Goal: Task Accomplishment & Management: Use online tool/utility

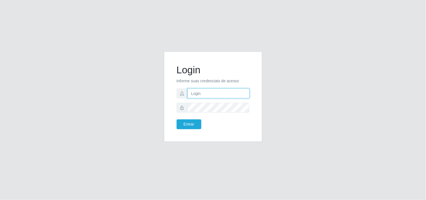
click at [211, 93] on input "text" at bounding box center [219, 93] width 62 height 10
type input "biatriz@comprebem"
click at [177, 119] on button "Entrar" at bounding box center [189, 124] width 25 height 10
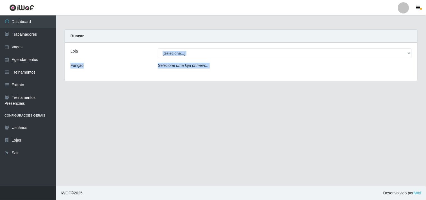
click at [243, 58] on div "Loja [Selecione...] Supermercado Compre Bem - Itabaiana Função Selecione uma lo…" at bounding box center [241, 62] width 352 height 38
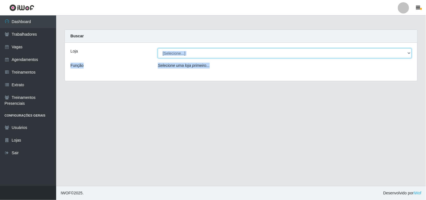
click at [241, 55] on select "[Selecione...] Supermercado Compre Bem - Itabaiana" at bounding box center [285, 53] width 254 height 10
select select "264"
click at [158, 48] on select "[Selecione...] Supermercado Compre Bem - Itabaiana" at bounding box center [285, 53] width 254 height 10
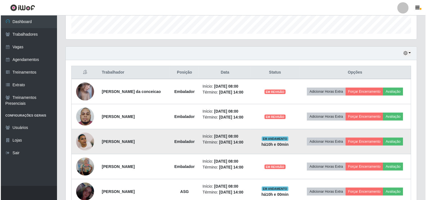
scroll to position [198, 0]
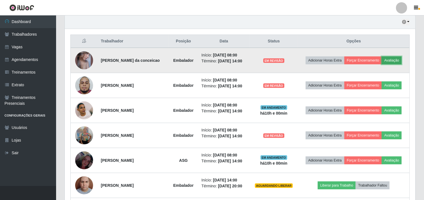
click at [394, 62] on button "Avaliação" at bounding box center [392, 60] width 20 height 8
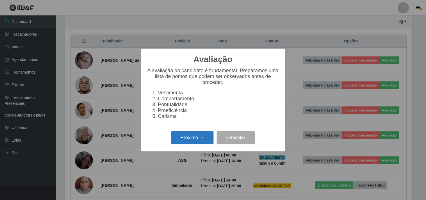
click at [190, 139] on button "Próximo →" at bounding box center [192, 137] width 43 height 13
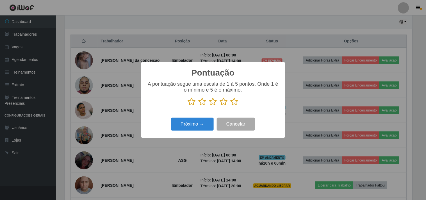
scroll to position [280611, 280380]
click at [223, 105] on icon at bounding box center [224, 101] width 8 height 8
click at [220, 106] on input "radio" at bounding box center [220, 106] width 0 height 0
click at [199, 125] on button "Próximo →" at bounding box center [192, 124] width 43 height 13
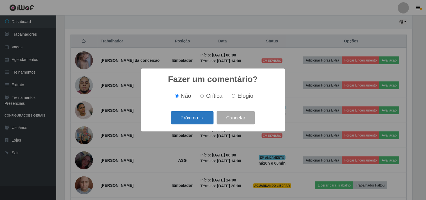
click at [198, 119] on button "Próximo →" at bounding box center [192, 117] width 43 height 13
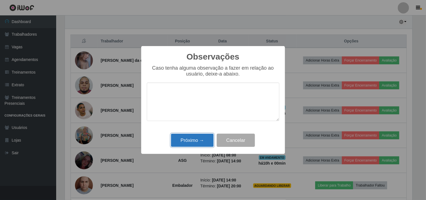
click at [195, 140] on button "Próximo →" at bounding box center [192, 140] width 43 height 13
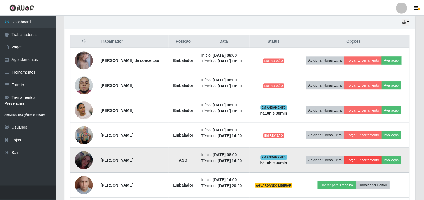
scroll to position [116, 351]
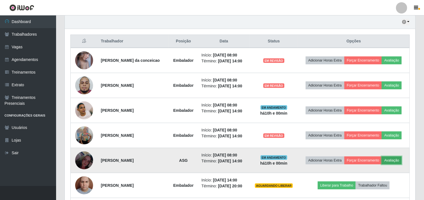
click at [390, 160] on button "Avaliação" at bounding box center [392, 160] width 20 height 8
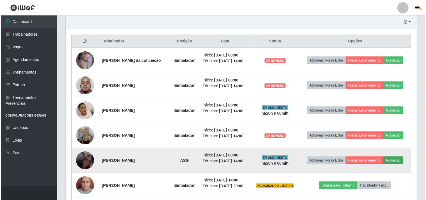
scroll to position [116, 347]
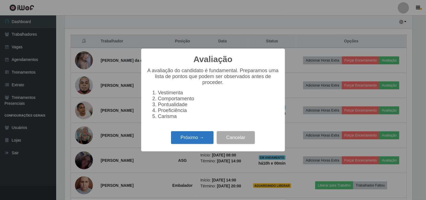
click at [184, 140] on button "Próximo →" at bounding box center [192, 137] width 43 height 13
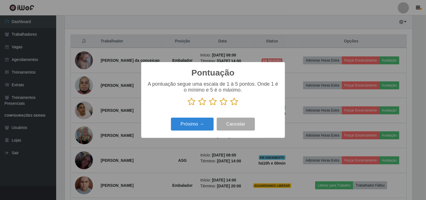
scroll to position [280611, 280380]
click at [233, 106] on icon at bounding box center [234, 101] width 8 height 8
click at [230, 106] on input "radio" at bounding box center [230, 106] width 0 height 0
click at [204, 122] on button "Próximo →" at bounding box center [192, 124] width 43 height 13
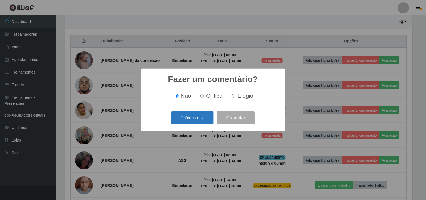
click at [204, 119] on button "Próximo →" at bounding box center [192, 117] width 43 height 13
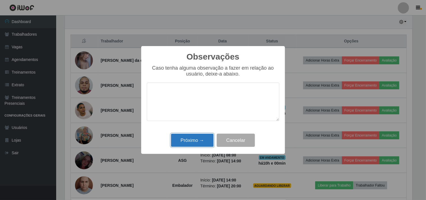
click at [200, 140] on button "Próximo →" at bounding box center [192, 140] width 43 height 13
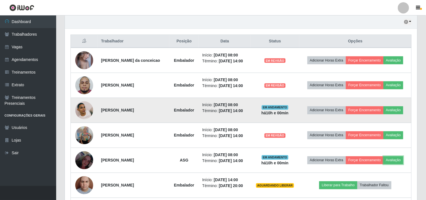
scroll to position [116, 351]
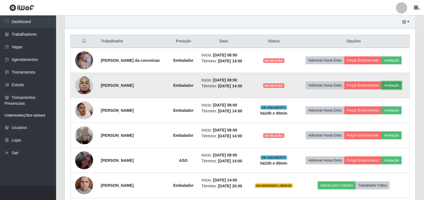
click at [391, 88] on button "Avaliação" at bounding box center [392, 85] width 20 height 8
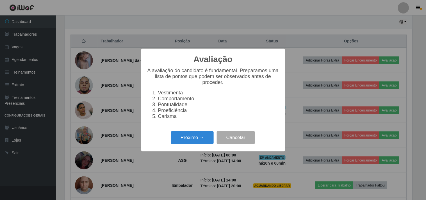
scroll to position [116, 347]
click at [198, 135] on button "Próximo →" at bounding box center [192, 137] width 43 height 13
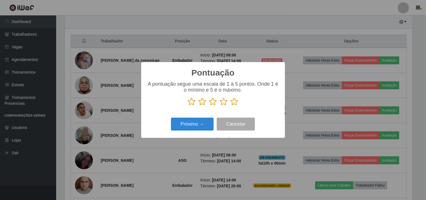
drag, startPoint x: 222, startPoint y: 105, endPoint x: 213, endPoint y: 114, distance: 13.1
click at [222, 106] on icon at bounding box center [224, 101] width 8 height 8
click at [220, 106] on input "radio" at bounding box center [220, 106] width 0 height 0
click at [187, 128] on button "Próximo →" at bounding box center [192, 124] width 43 height 13
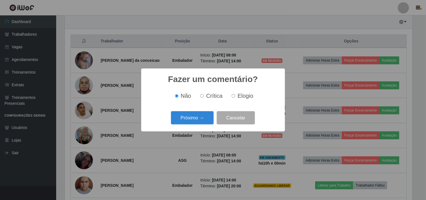
click at [187, 125] on div "Próximo → Cancelar" at bounding box center [213, 118] width 133 height 16
click at [186, 120] on button "Próximo →" at bounding box center [192, 117] width 43 height 13
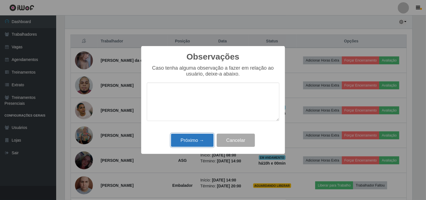
click at [201, 142] on button "Próximo →" at bounding box center [192, 140] width 43 height 13
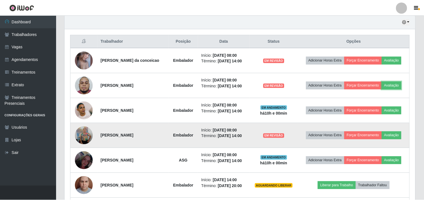
scroll to position [116, 351]
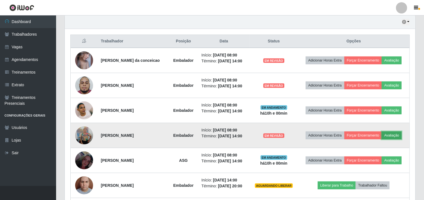
click at [396, 135] on button "Avaliação" at bounding box center [392, 135] width 20 height 8
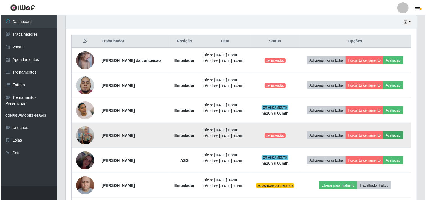
scroll to position [116, 347]
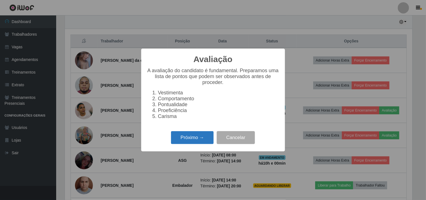
click at [199, 138] on button "Próximo →" at bounding box center [192, 137] width 43 height 13
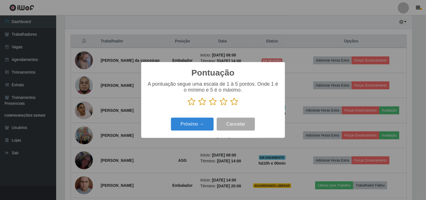
click at [220, 101] on icon at bounding box center [224, 101] width 8 height 8
click at [220, 106] on input "radio" at bounding box center [220, 106] width 0 height 0
click at [197, 127] on button "Próximo →" at bounding box center [192, 124] width 43 height 13
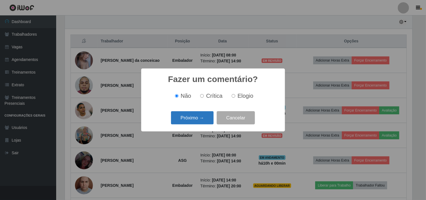
click at [198, 119] on button "Próximo →" at bounding box center [192, 117] width 43 height 13
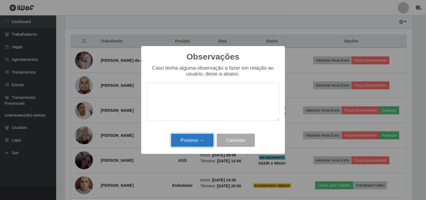
click at [198, 140] on button "Próximo →" at bounding box center [192, 140] width 43 height 13
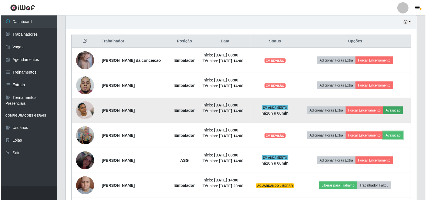
scroll to position [116, 351]
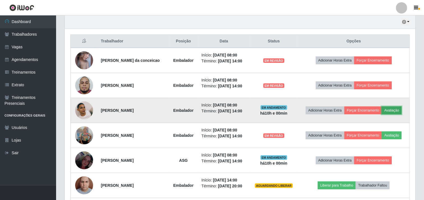
click at [395, 111] on button "Avaliação" at bounding box center [392, 110] width 20 height 8
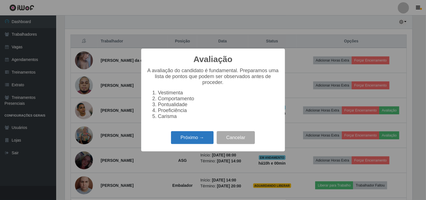
scroll to position [116, 347]
click at [200, 138] on button "Próximo →" at bounding box center [192, 137] width 43 height 13
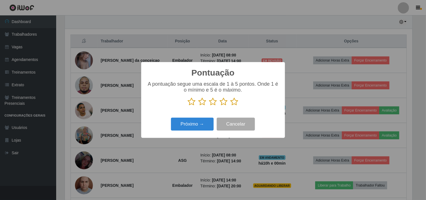
click at [223, 102] on icon at bounding box center [224, 101] width 8 height 8
click at [220, 106] on input "radio" at bounding box center [220, 106] width 0 height 0
click at [192, 124] on button "Próximo →" at bounding box center [192, 124] width 43 height 13
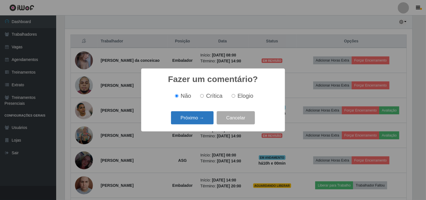
click at [191, 118] on button "Próximo →" at bounding box center [192, 117] width 43 height 13
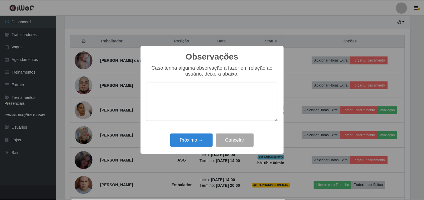
scroll to position [280611, 280380]
drag, startPoint x: 195, startPoint y: 133, endPoint x: 197, endPoint y: 138, distance: 5.9
click at [196, 135] on div "Observações × Caso tenha alguma observação a fazer em relação ao usuário, deixe…" at bounding box center [213, 100] width 144 height 108
click at [198, 139] on button "Próximo →" at bounding box center [192, 140] width 43 height 13
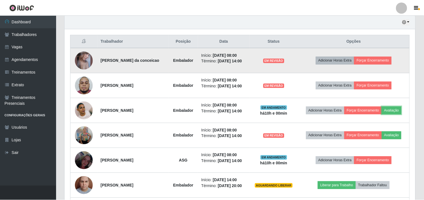
scroll to position [0, 0]
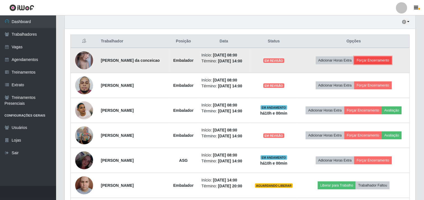
click at [380, 56] on button "Forçar Encerramento" at bounding box center [374, 60] width 38 height 8
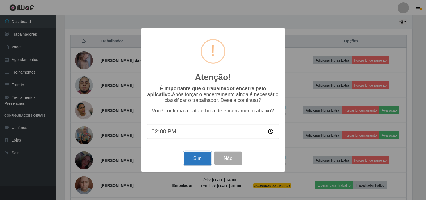
click at [195, 159] on button "Sim" at bounding box center [197, 158] width 27 height 13
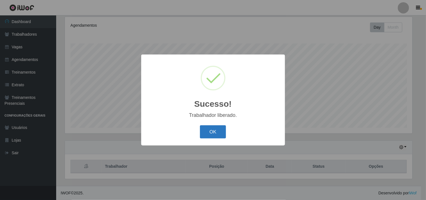
click at [214, 127] on button "OK" at bounding box center [213, 131] width 26 height 13
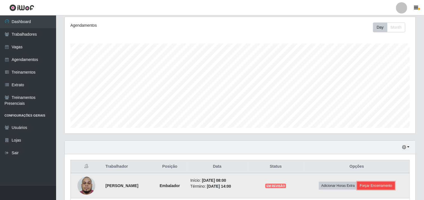
click at [385, 182] on button "Forçar Encerramento" at bounding box center [377, 186] width 38 height 8
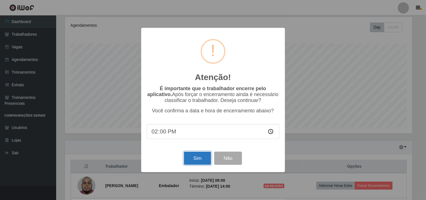
click at [194, 158] on button "Sim" at bounding box center [197, 158] width 27 height 13
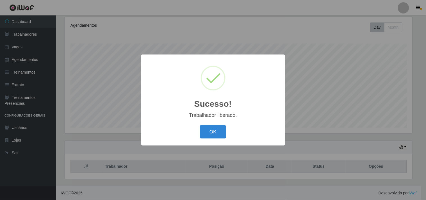
click at [212, 131] on button "OK" at bounding box center [213, 131] width 26 height 13
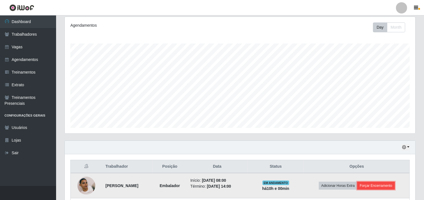
click at [395, 186] on button "Forçar Encerramento" at bounding box center [377, 186] width 38 height 8
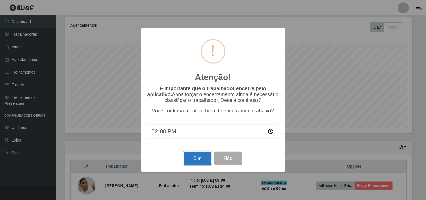
click at [196, 156] on button "Sim" at bounding box center [197, 158] width 27 height 13
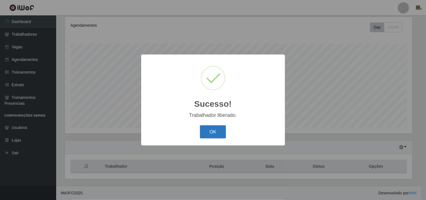
click at [210, 141] on div "Sucesso! × Trabalhador liberado. OK Cancel" at bounding box center [213, 99] width 144 height 91
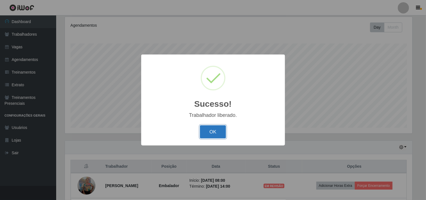
click at [216, 128] on button "OK" at bounding box center [213, 131] width 26 height 13
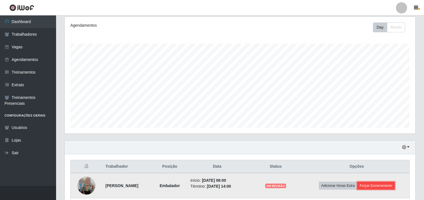
click at [383, 183] on button "Forçar Encerramento" at bounding box center [377, 186] width 38 height 8
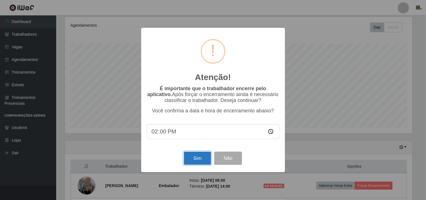
click at [200, 163] on button "Sim" at bounding box center [197, 158] width 27 height 13
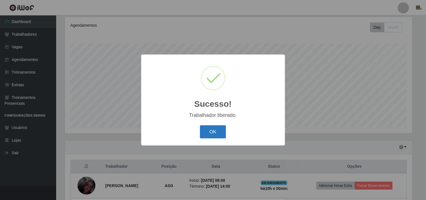
click at [206, 130] on button "OK" at bounding box center [213, 131] width 26 height 13
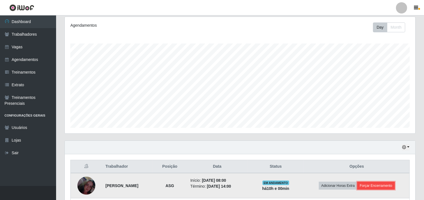
click at [385, 186] on button "Forçar Encerramento" at bounding box center [377, 186] width 38 height 8
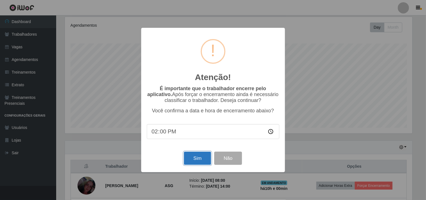
click at [197, 160] on button "Sim" at bounding box center [197, 158] width 27 height 13
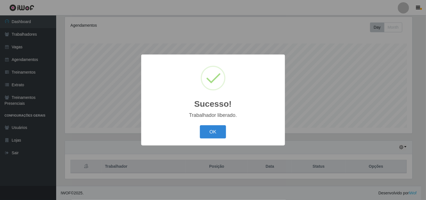
click at [208, 123] on div "Sucesso! × Trabalhador liberado. OK Cancel" at bounding box center [213, 99] width 144 height 91
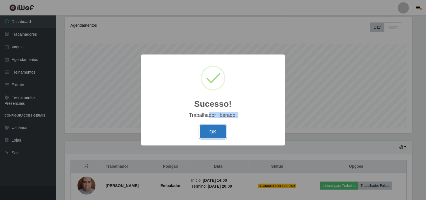
click at [206, 128] on button "OK" at bounding box center [213, 131] width 26 height 13
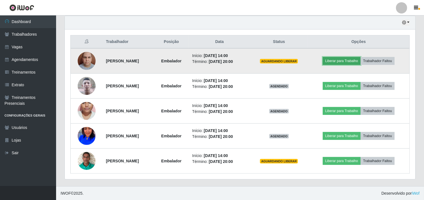
click at [334, 63] on button "Liberar para Trabalho" at bounding box center [342, 61] width 38 height 8
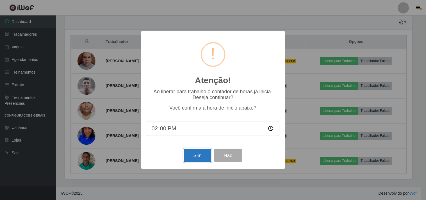
click at [203, 159] on button "Sim" at bounding box center [197, 155] width 27 height 13
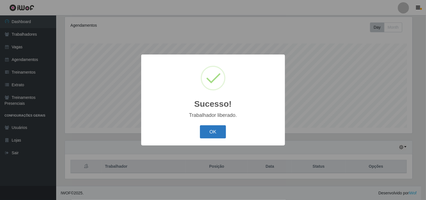
click at [219, 132] on button "OK" at bounding box center [213, 131] width 26 height 13
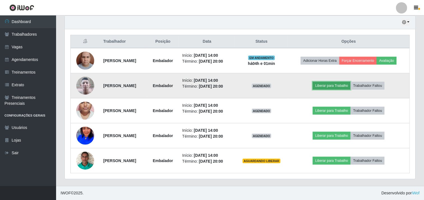
click at [346, 82] on button "Liberar para Trabalho" at bounding box center [332, 86] width 38 height 8
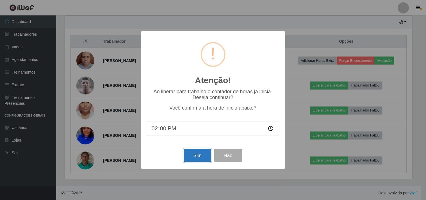
click at [194, 155] on button "Sim" at bounding box center [197, 155] width 27 height 13
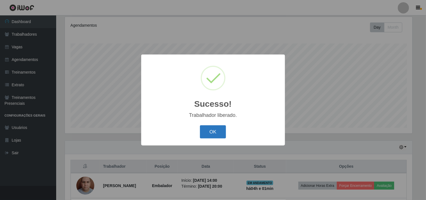
click at [224, 134] on button "OK" at bounding box center [213, 131] width 26 height 13
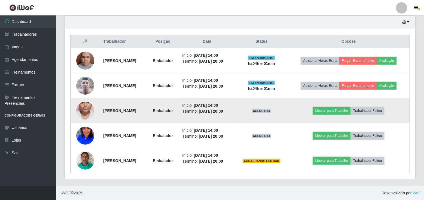
click at [320, 109] on td "Liberar para Trabalho Trabalhador Faltou" at bounding box center [349, 110] width 122 height 25
click at [320, 110] on button "Liberar para Trabalho" at bounding box center [332, 111] width 38 height 8
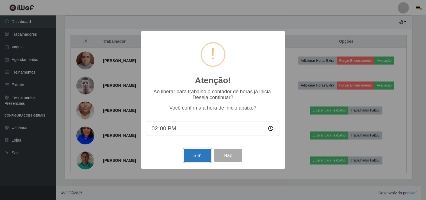
click at [195, 150] on button "Sim" at bounding box center [197, 155] width 27 height 13
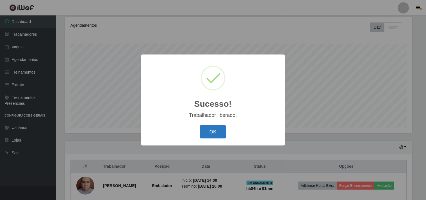
click at [215, 134] on button "OK" at bounding box center [213, 131] width 26 height 13
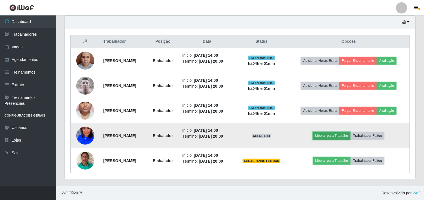
click at [346, 138] on button "Liberar para Trabalho" at bounding box center [332, 136] width 38 height 8
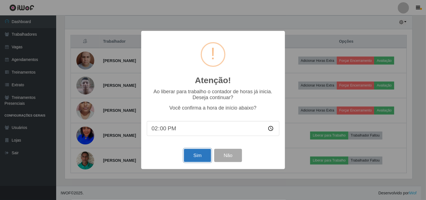
click at [194, 155] on button "Sim" at bounding box center [197, 155] width 27 height 13
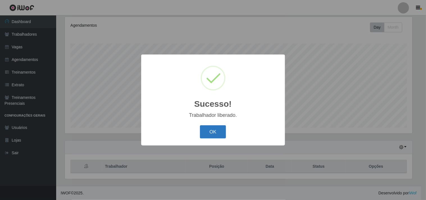
click at [214, 129] on button "OK" at bounding box center [213, 131] width 26 height 13
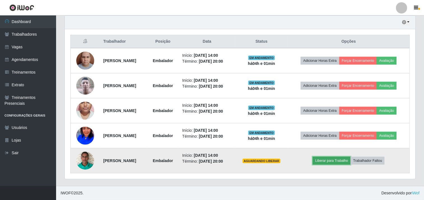
click at [329, 161] on button "Liberar para Trabalho" at bounding box center [332, 161] width 38 height 8
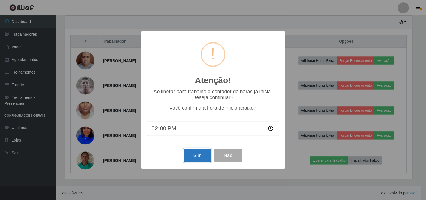
click at [188, 159] on button "Sim" at bounding box center [197, 155] width 27 height 13
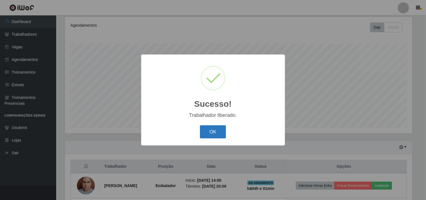
click at [204, 129] on button "OK" at bounding box center [213, 131] width 26 height 13
